Goal: Use online tool/utility: Use online tool/utility

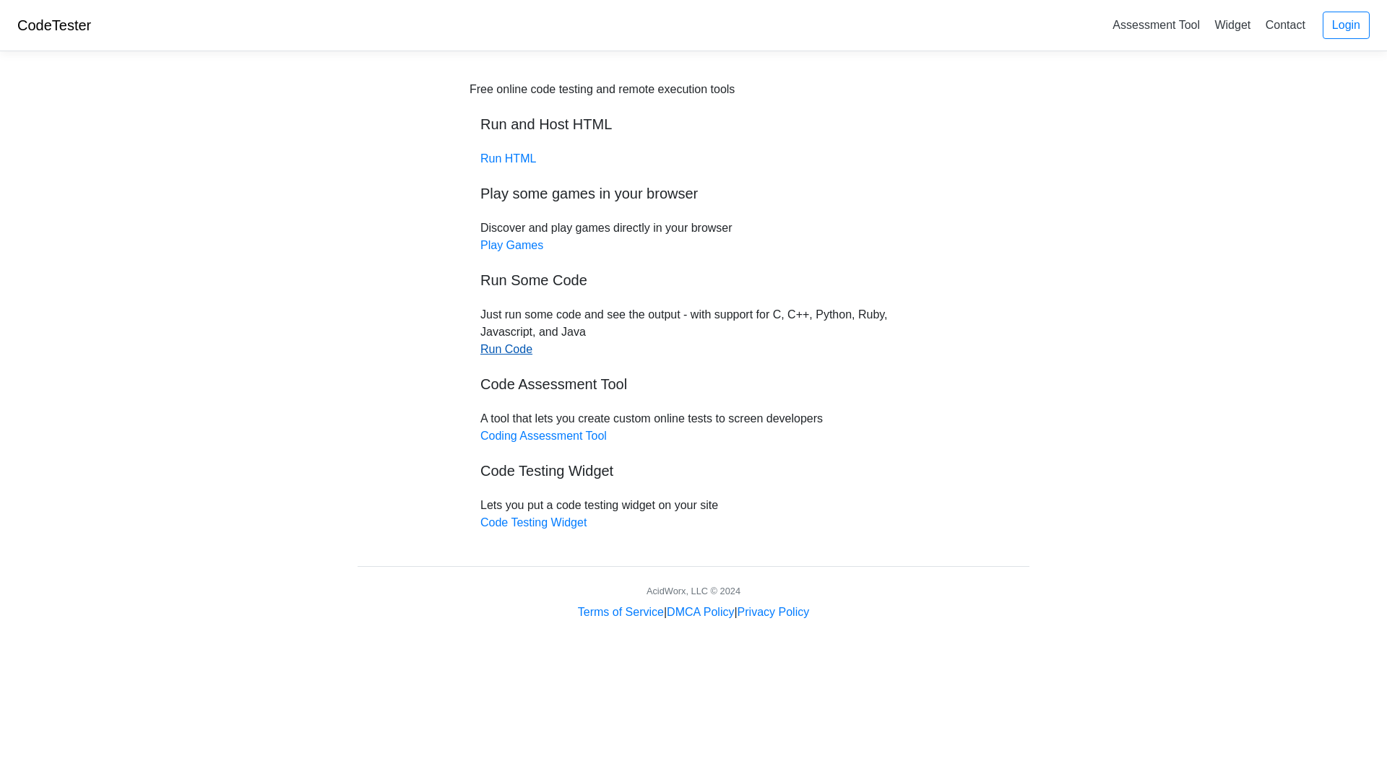
click at [497, 353] on link "Run Code" at bounding box center [506, 349] width 52 height 12
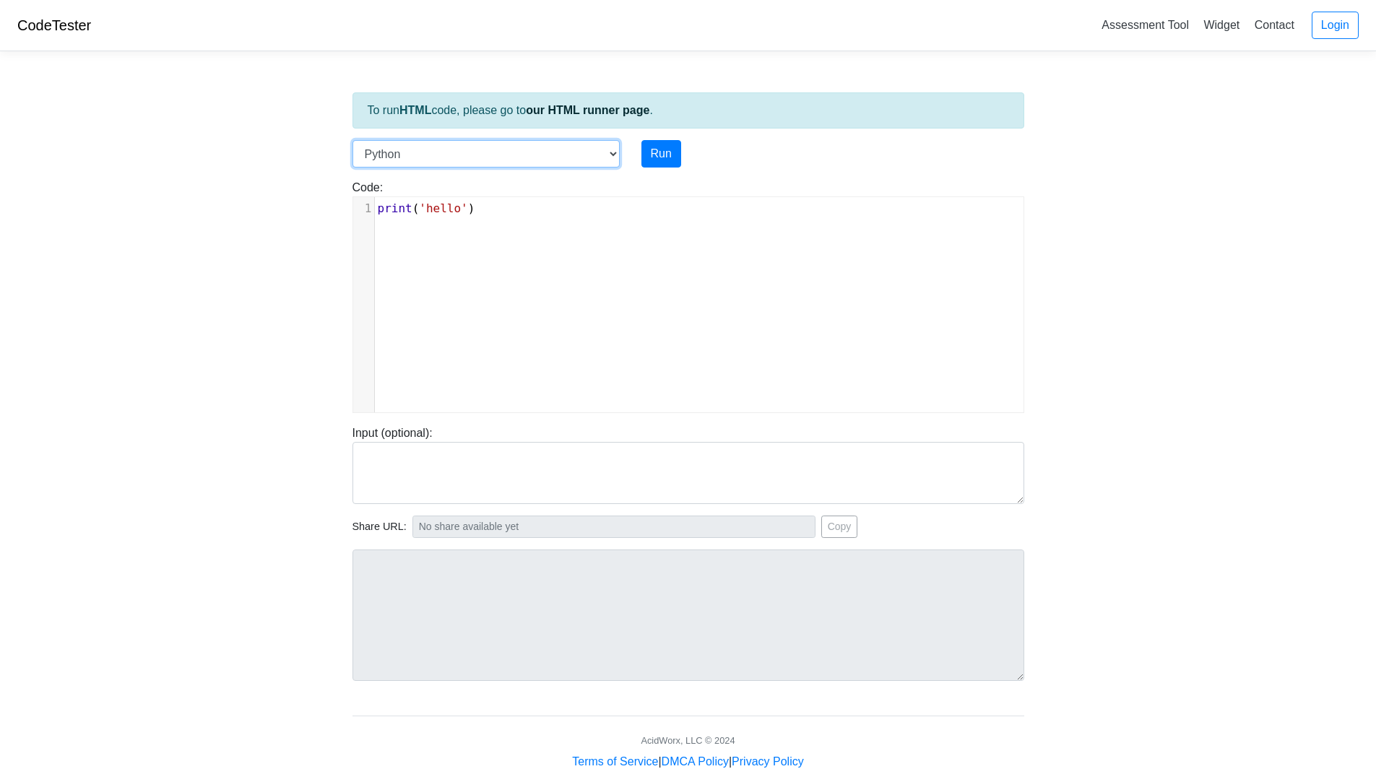
click at [432, 160] on select "C C++ Go Java Javascript Python Ruby" at bounding box center [485, 153] width 267 height 27
select select "c"
click at [352, 140] on select "C C++ Go Java Javascript Python Ruby" at bounding box center [485, 153] width 267 height 27
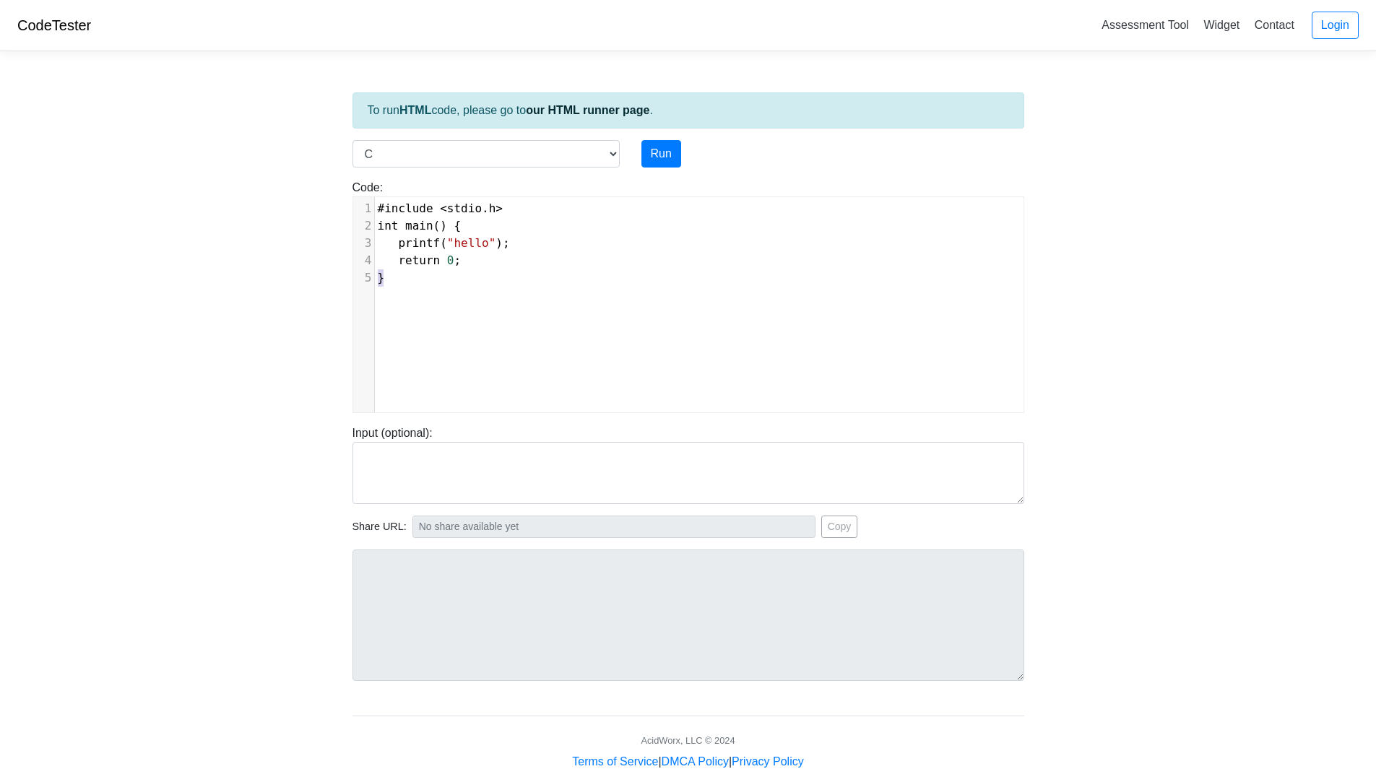
scroll to position [6, 0]
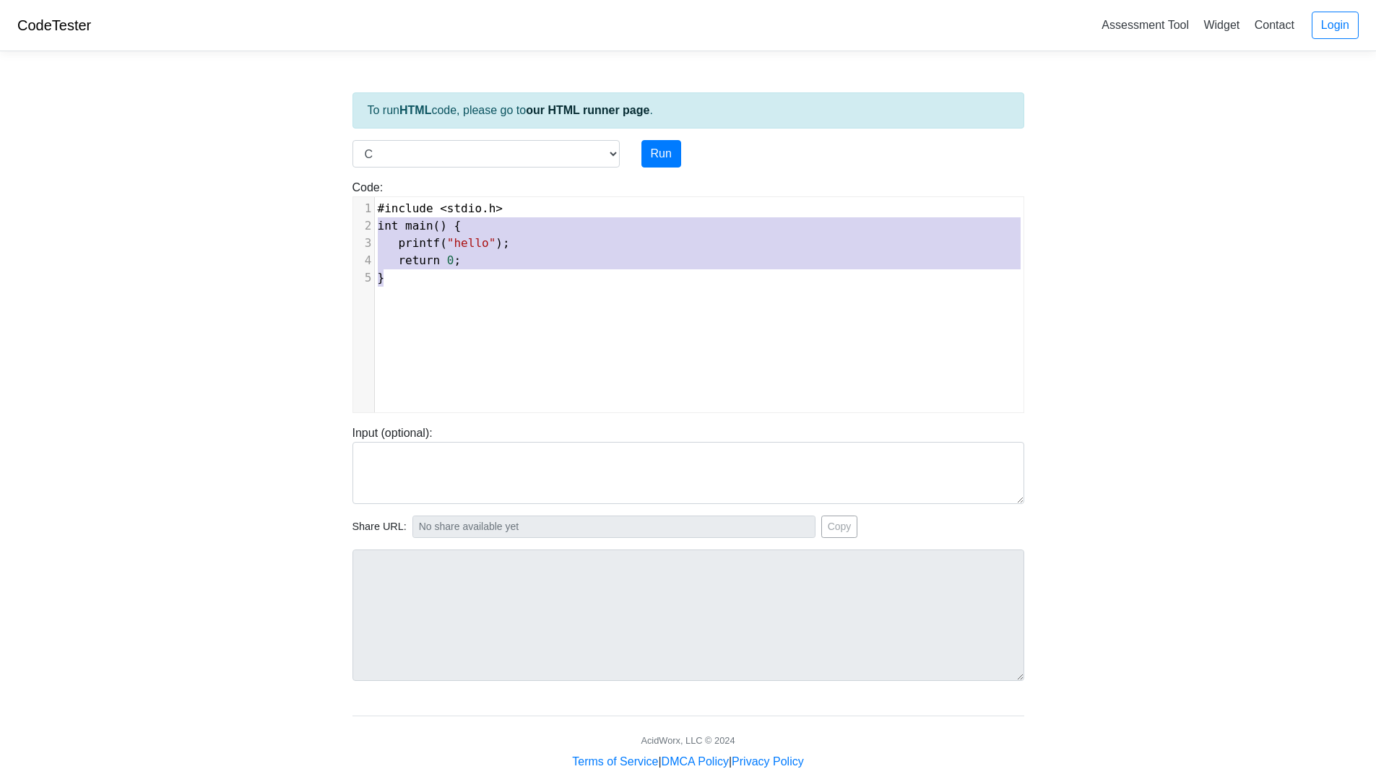
type textarea "#include <stdio.h> int main() { printf("hello"); return 0; }"
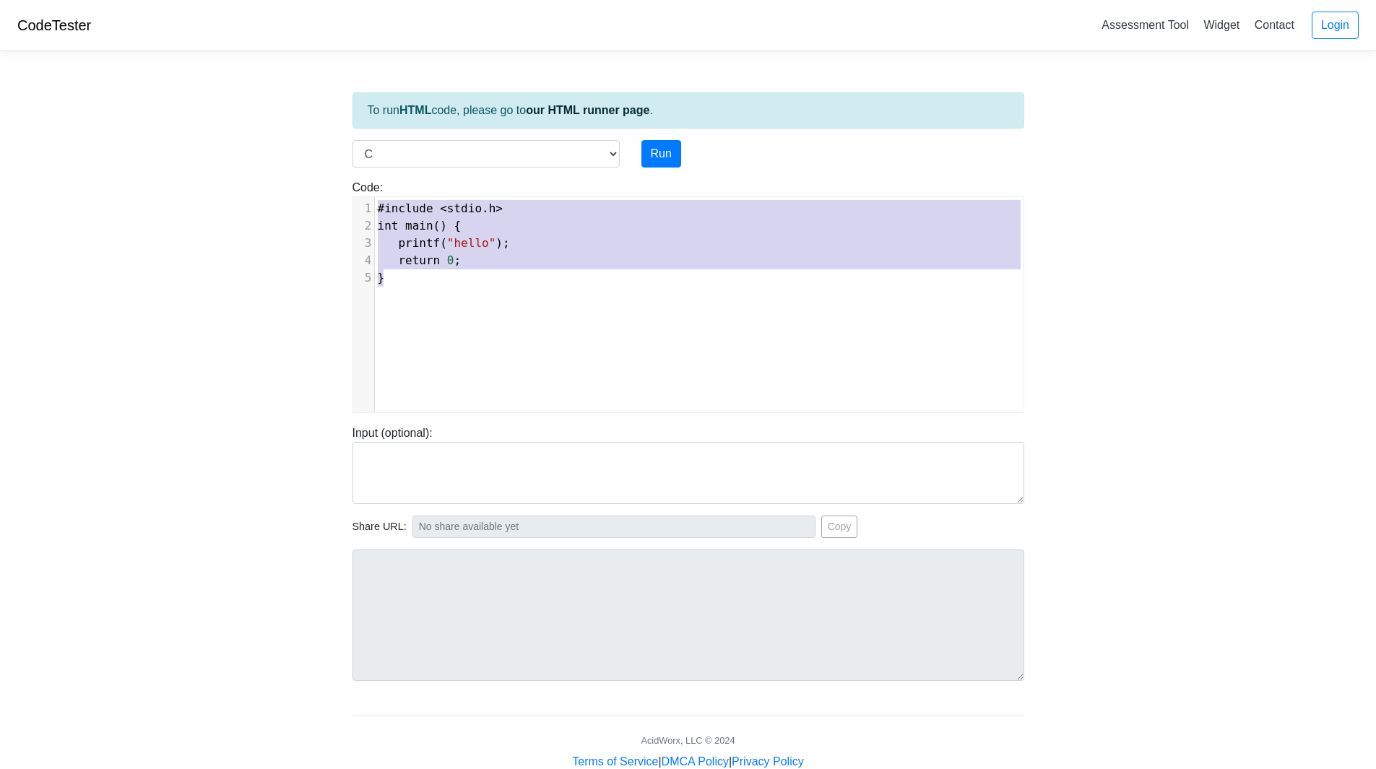
drag, startPoint x: 358, startPoint y: 283, endPoint x: 354, endPoint y: 199, distance: 83.9
click at [354, 199] on div "x 1 #include < stdio . h > 2 int main () { 3 printf ( "hello" ); 4 return 0 ; 5…" at bounding box center [699, 315] width 692 height 237
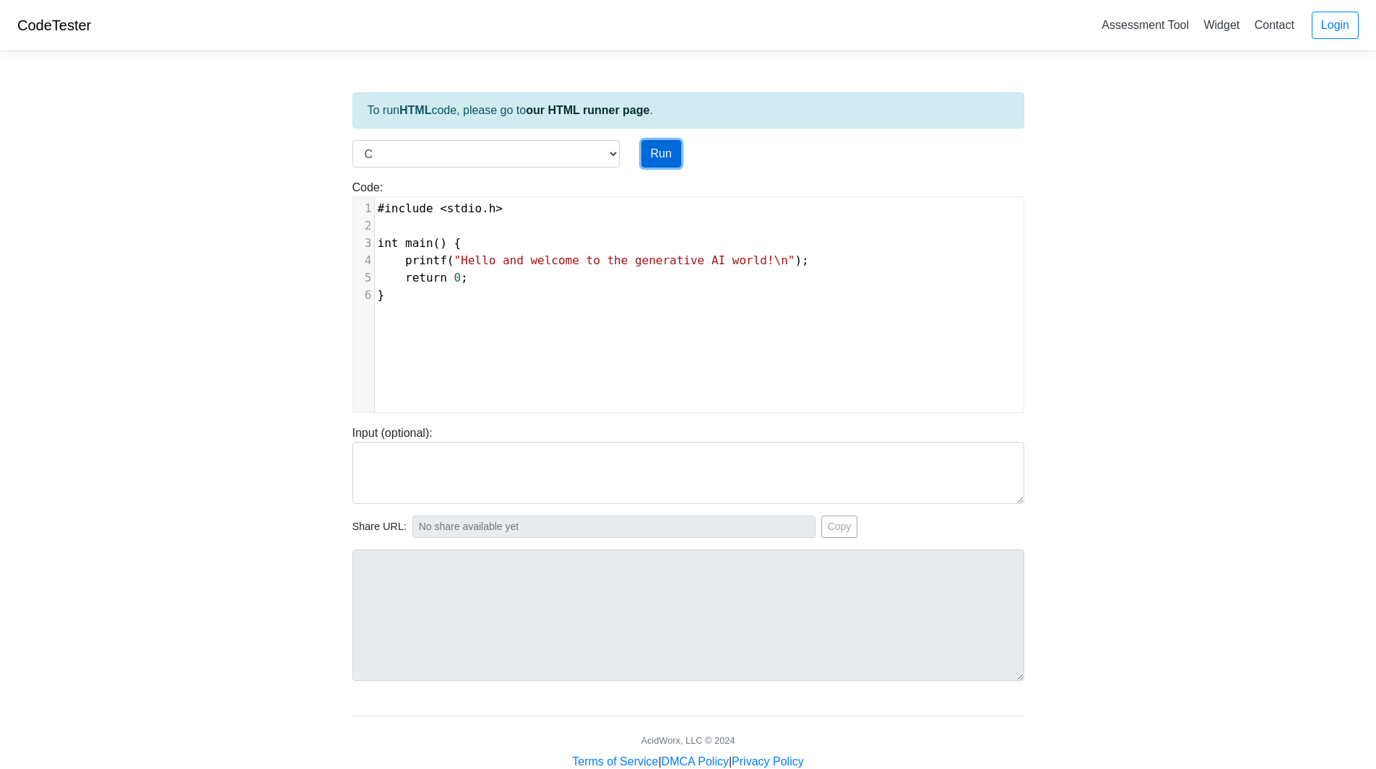
click at [664, 155] on button "Run" at bounding box center [661, 153] width 40 height 27
type input "[URL][DOMAIN_NAME]"
type textarea "Stdout: Hello and welcome to the generative AI world!"
